Goal: Complete application form

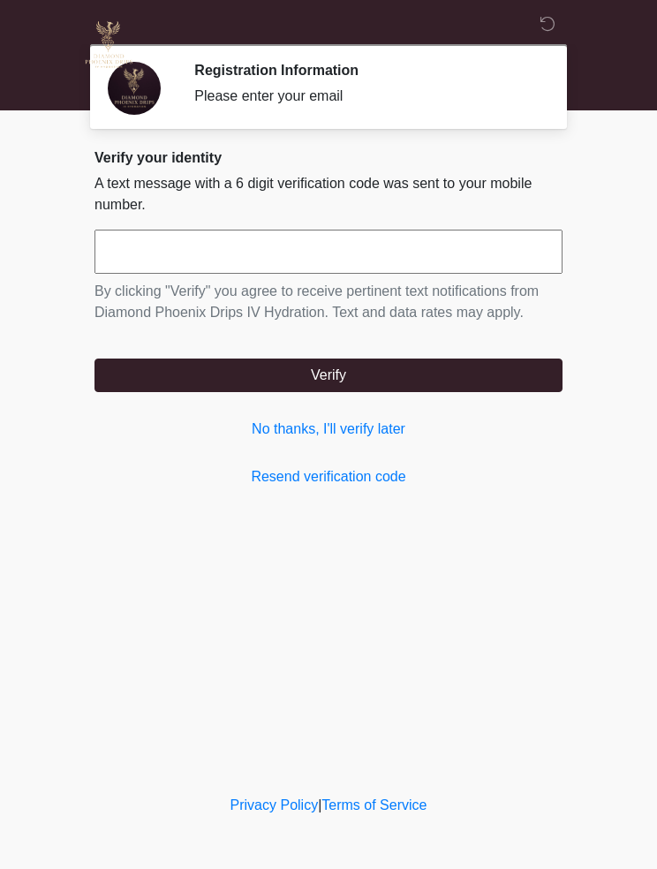
click at [344, 242] on input "text" at bounding box center [328, 252] width 468 height 44
type input "******"
click at [449, 364] on button "Verify" at bounding box center [328, 376] width 468 height 34
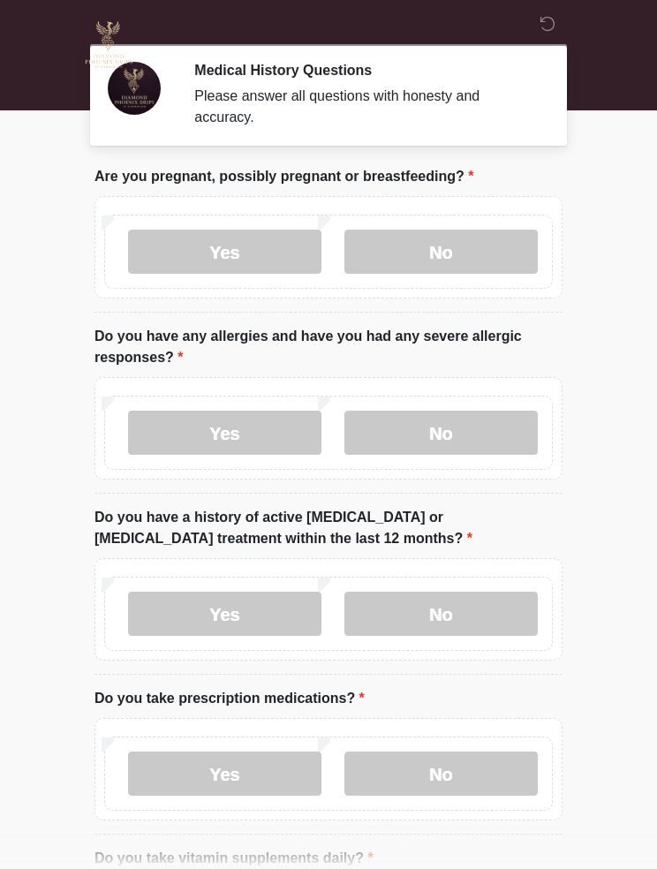
click at [483, 252] on label "No" at bounding box center [440, 252] width 193 height 44
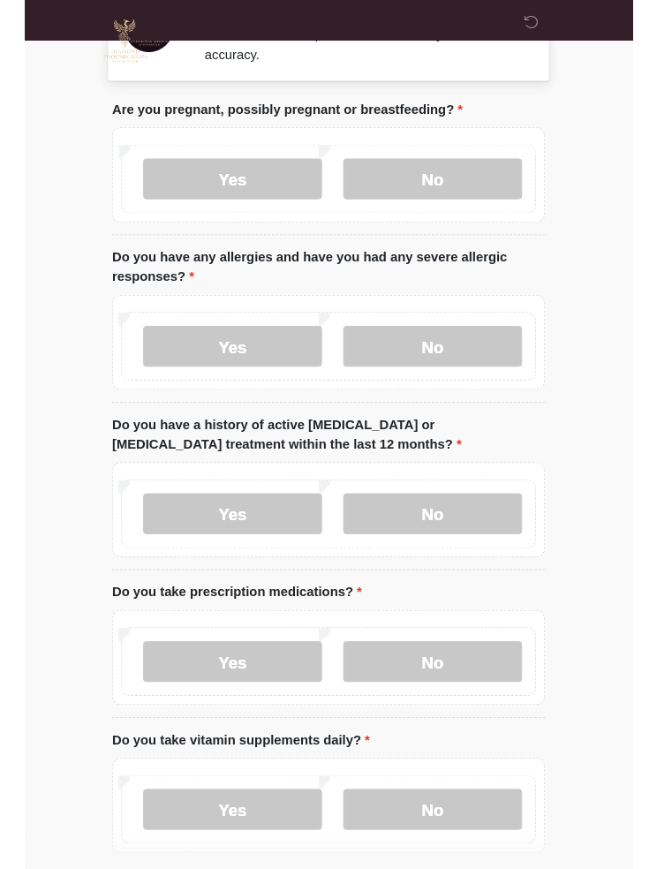
scroll to position [127, 0]
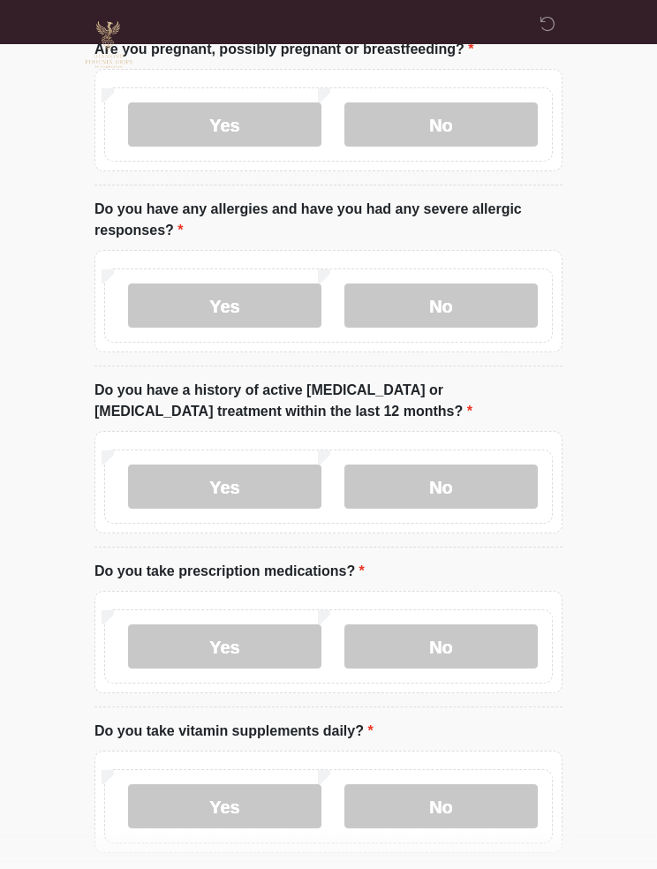
click at [480, 306] on label "No" at bounding box center [440, 305] width 193 height 44
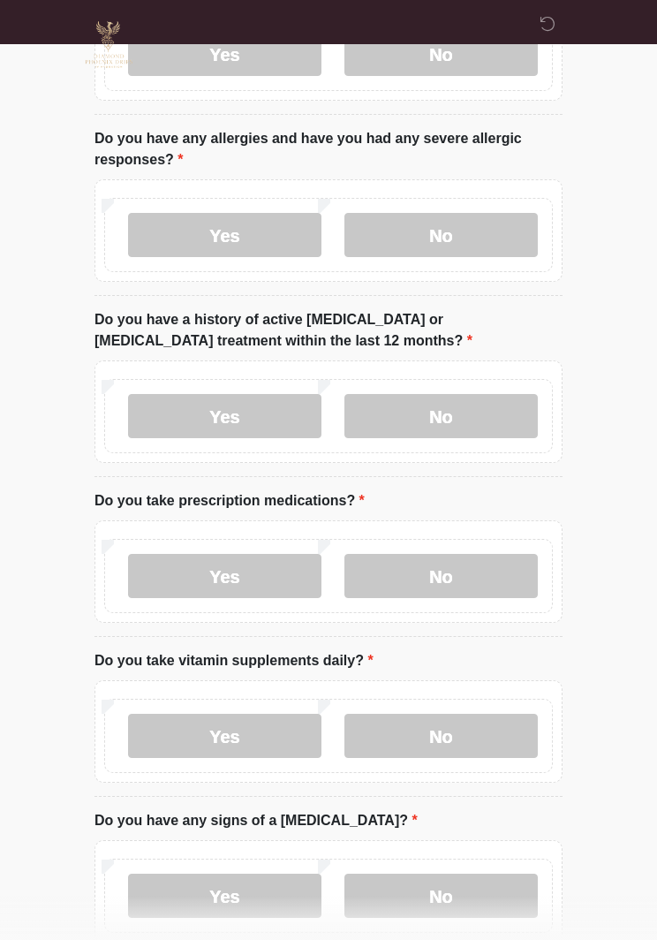
scroll to position [200, 0]
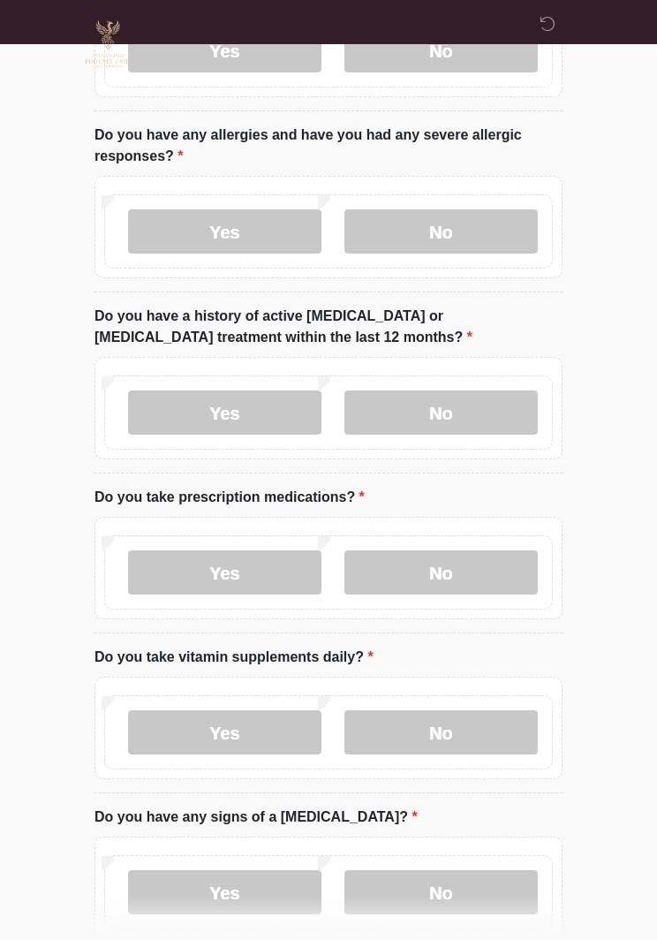
click at [475, 416] on label "No" at bounding box center [440, 413] width 193 height 44
click at [499, 564] on label "No" at bounding box center [440, 572] width 193 height 44
click at [493, 736] on label "No" at bounding box center [440, 732] width 193 height 44
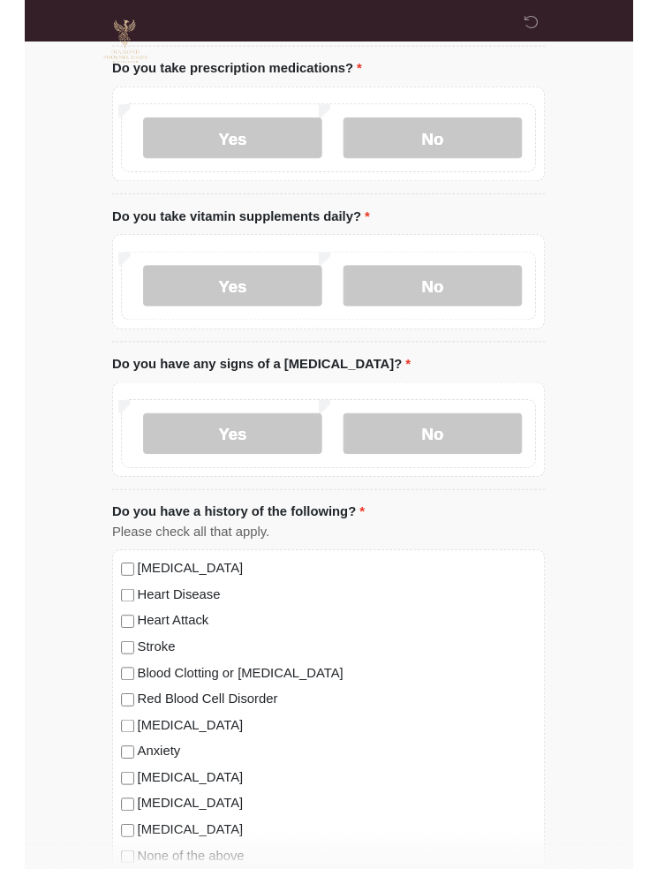
scroll to position [696, 0]
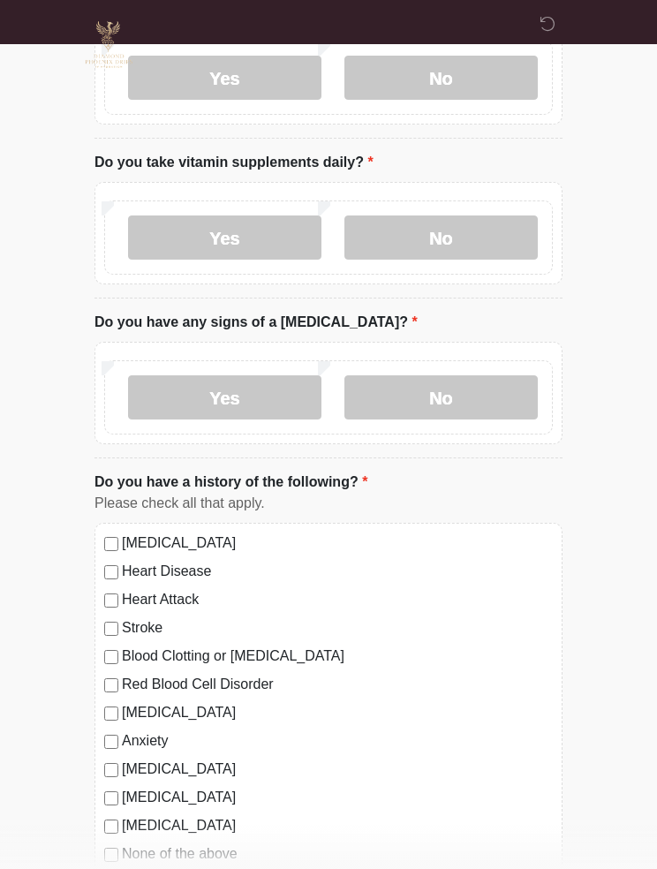
click at [477, 395] on label "No" at bounding box center [440, 397] width 193 height 44
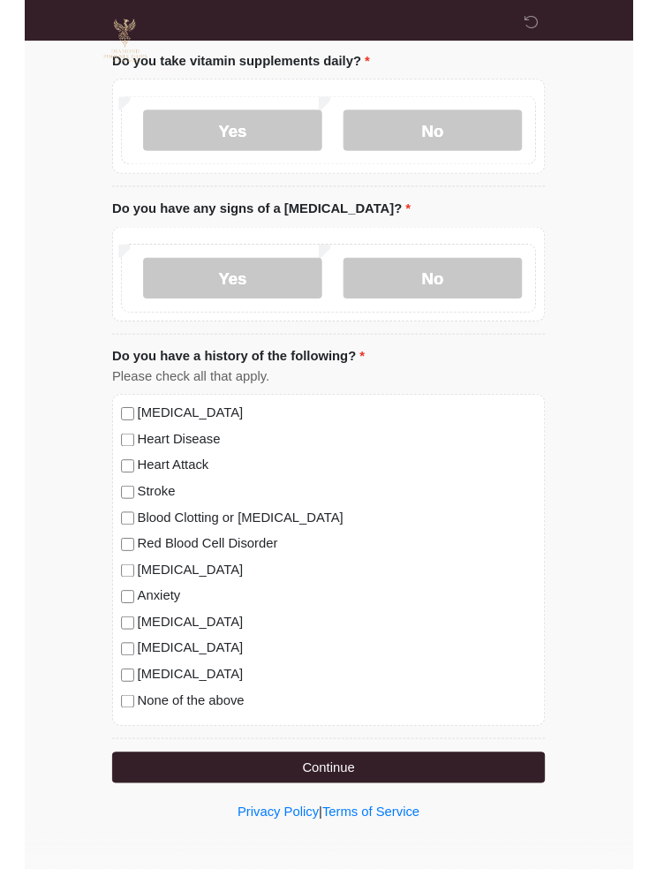
scroll to position [863, 0]
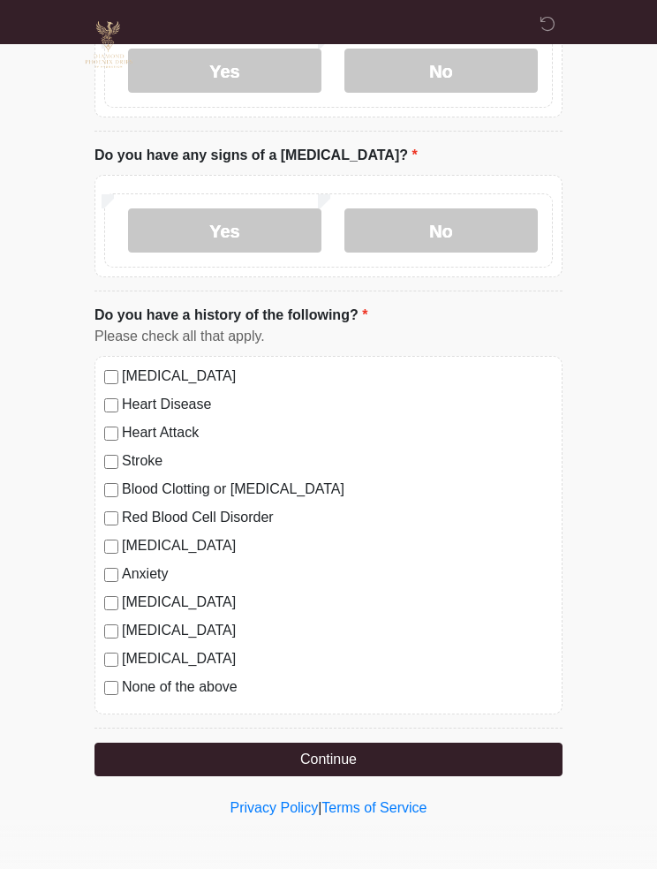
click at [466, 762] on button "Continue" at bounding box center [328, 760] width 468 height 34
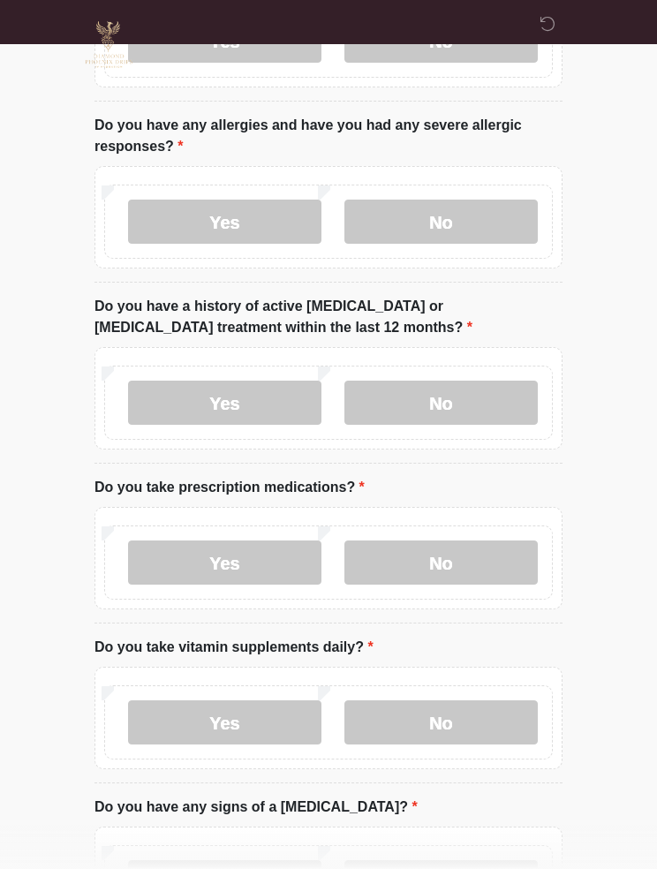
scroll to position [0, 0]
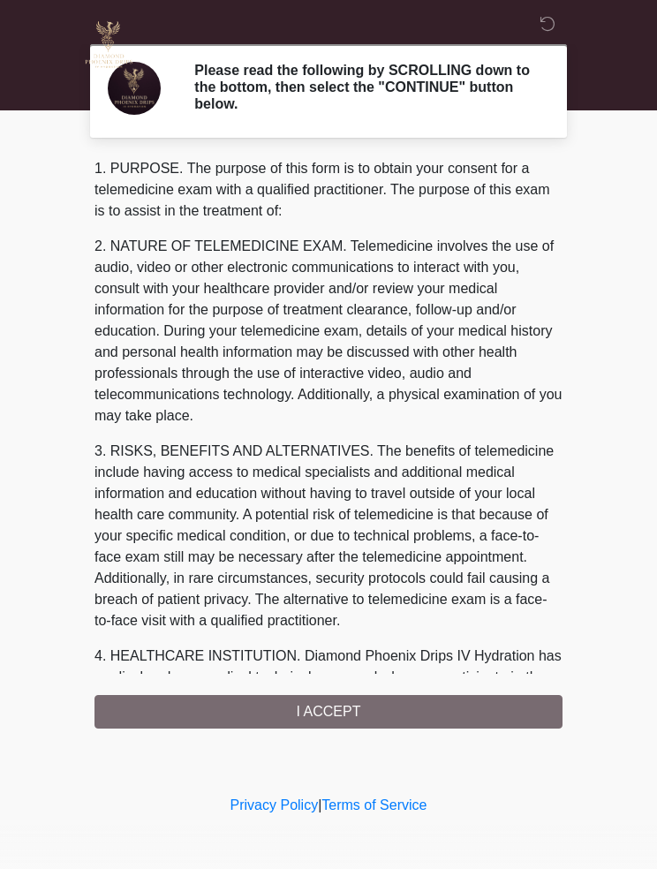
click at [395, 711] on div "1. PURPOSE. The purpose of this form is to obtain your consent for a telemedici…" at bounding box center [328, 443] width 468 height 571
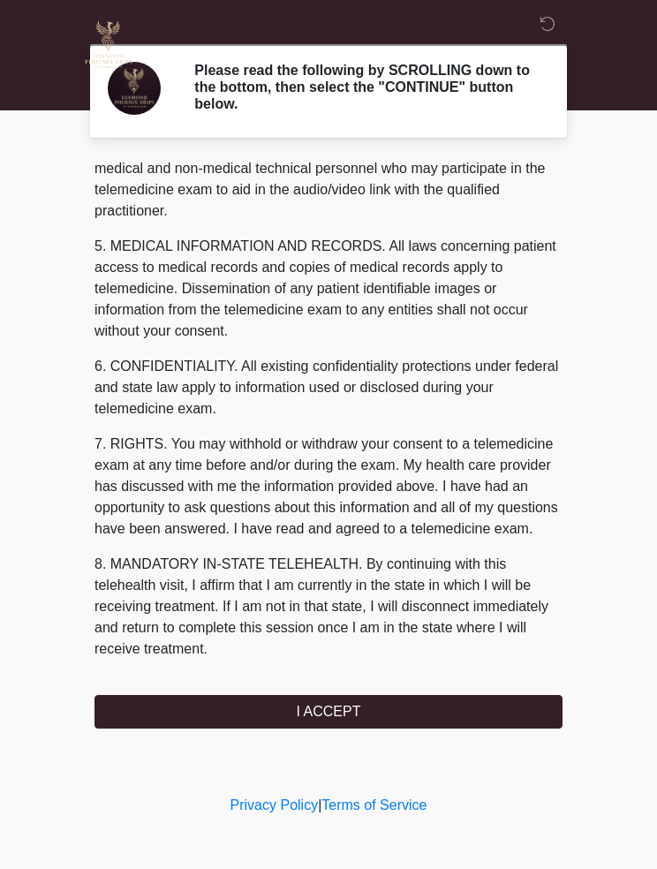
scroll to position [530, 0]
click at [406, 711] on button "I ACCEPT" at bounding box center [328, 712] width 468 height 34
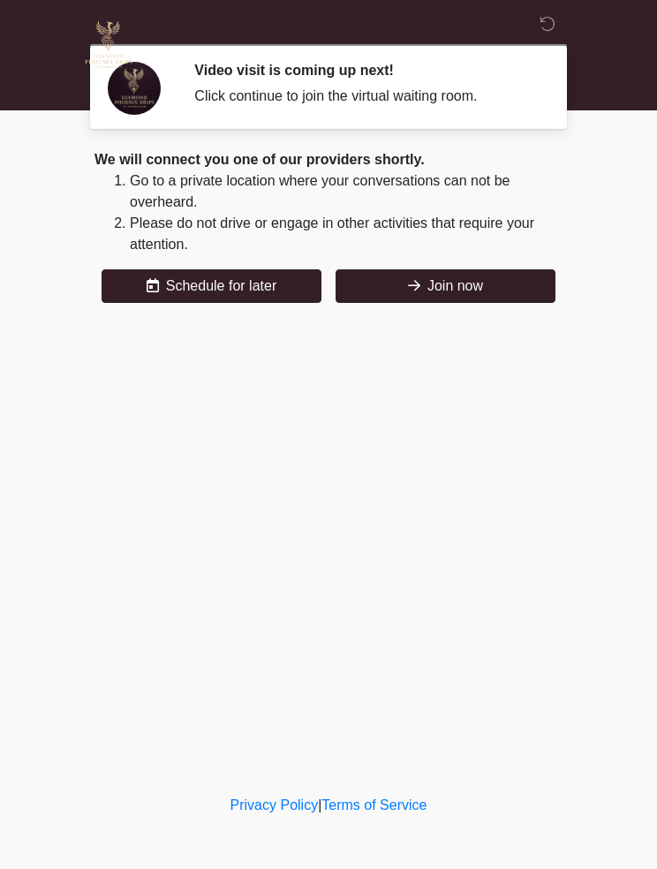
click at [441, 287] on button "Join now" at bounding box center [446, 286] width 220 height 34
